Goal: Navigation & Orientation: Go to known website

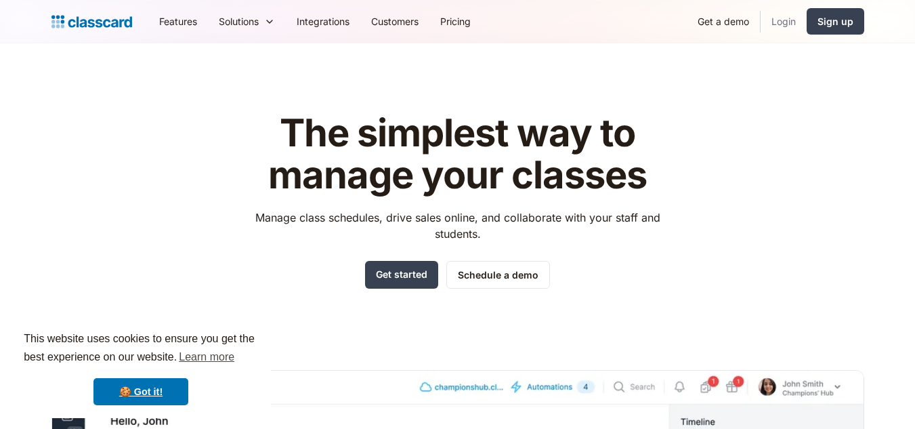
click at [784, 18] on link "Login" at bounding box center [784, 21] width 46 height 30
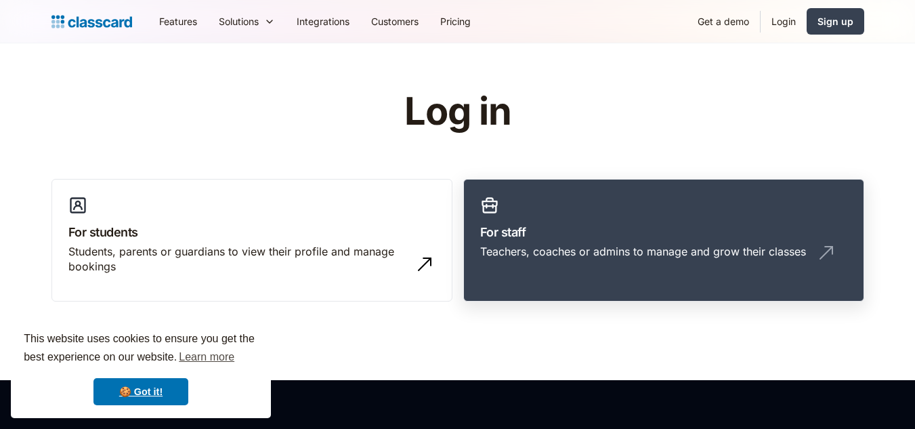
click at [647, 273] on link "For staff Teachers, coaches or admins to manage and grow their classes" at bounding box center [663, 240] width 401 height 123
